Goal: Information Seeking & Learning: Learn about a topic

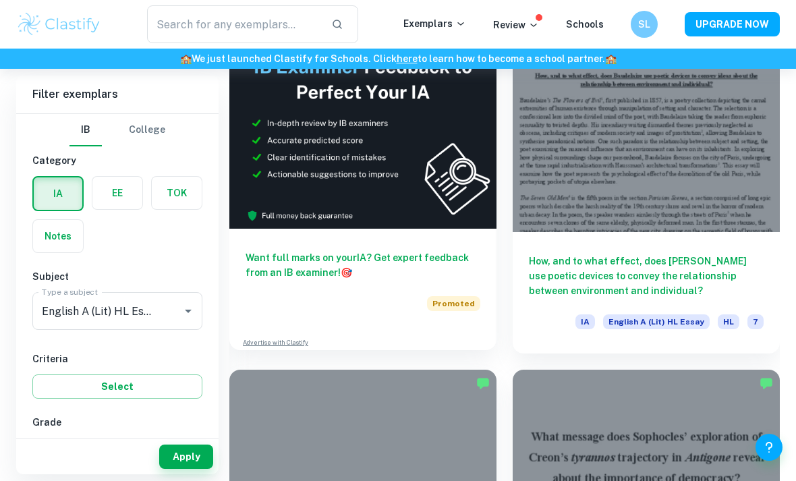
scroll to position [837, 0]
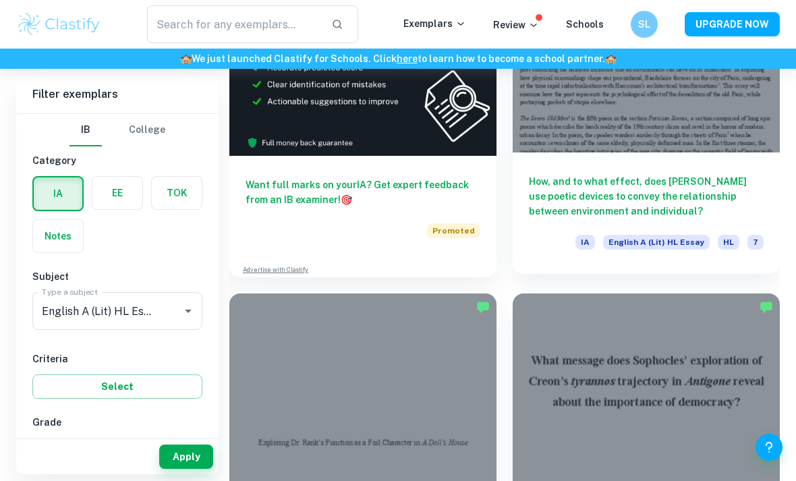
click at [622, 118] on div at bounding box center [645, 52] width 267 height 200
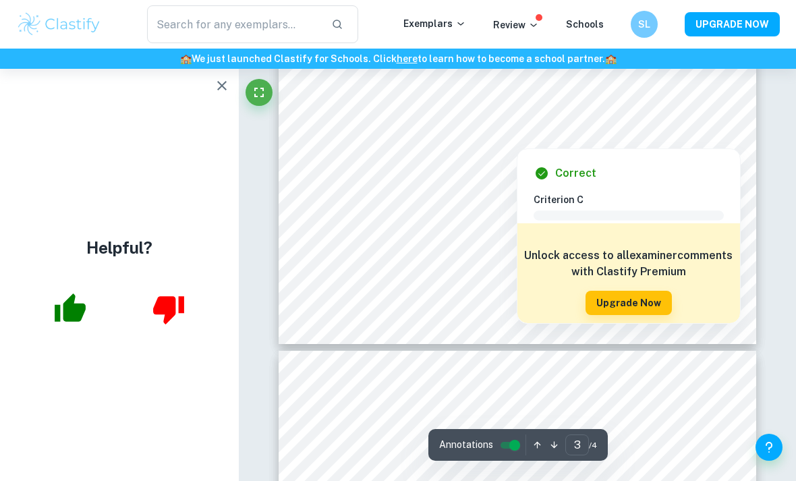
scroll to position [1932, 0]
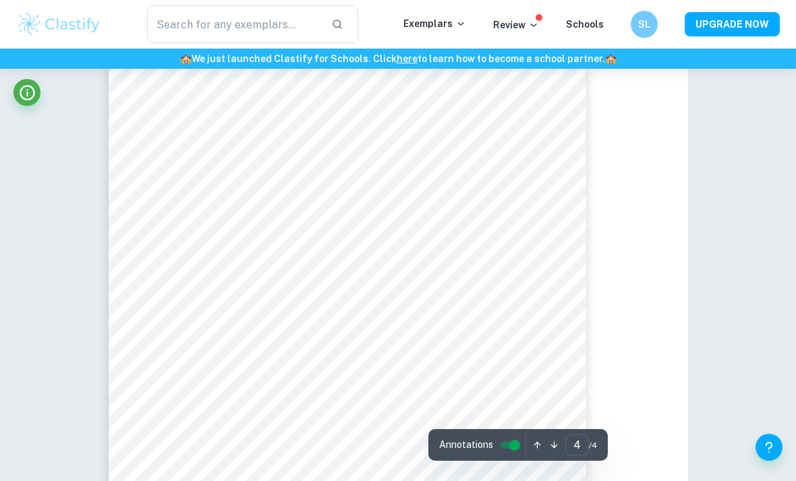
type input "2"
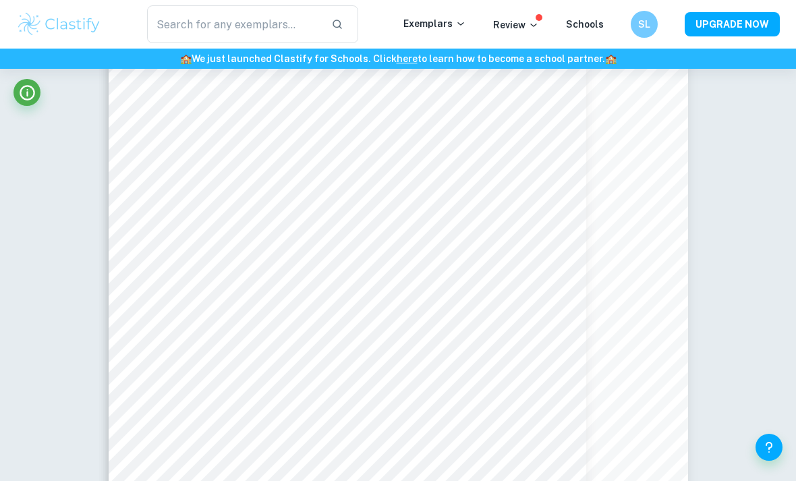
scroll to position [879, 0]
